Goal: Task Accomplishment & Management: Manage account settings

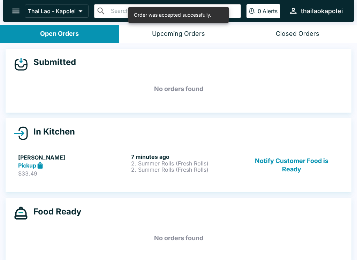
click at [195, 166] on p "2. Summer Rolls (Fresh Rolls)" at bounding box center [186, 164] width 110 height 6
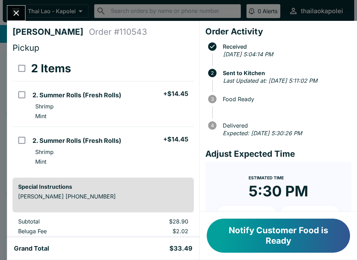
click at [281, 237] on button "Notify Customer Food is Ready" at bounding box center [277, 236] width 143 height 34
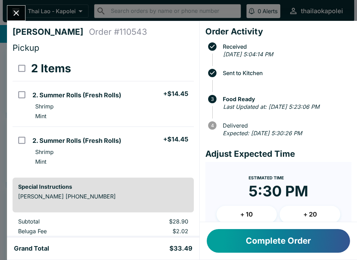
click at [289, 242] on button "Complete Order" at bounding box center [277, 241] width 143 height 24
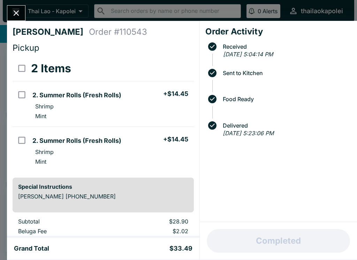
click at [15, 14] on icon "Close" at bounding box center [17, 13] width 6 height 6
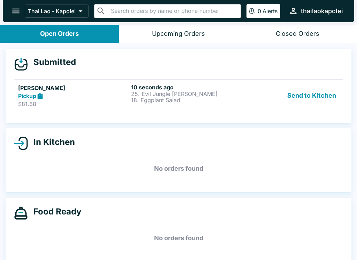
click at [211, 94] on p "25. Evil Jungle [PERSON_NAME]" at bounding box center [186, 94] width 110 height 6
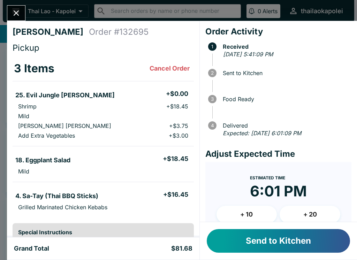
click at [311, 245] on button "Send to Kitchen" at bounding box center [277, 241] width 143 height 24
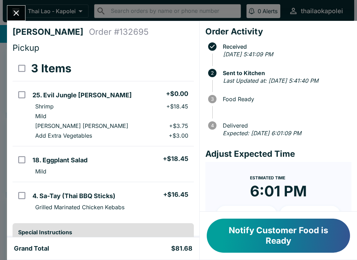
click at [286, 236] on button "Notify Customer Food is Ready" at bounding box center [277, 236] width 143 height 34
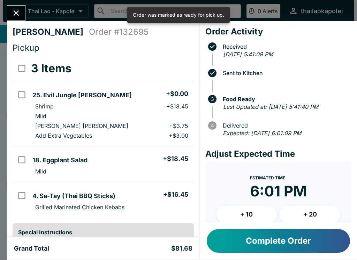
click at [298, 245] on button "Complete Order" at bounding box center [277, 241] width 143 height 24
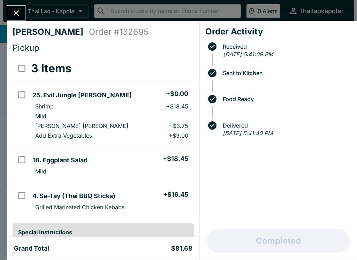
click at [17, 11] on icon "Close" at bounding box center [15, 12] width 9 height 9
